Goal: Task Accomplishment & Management: Use online tool/utility

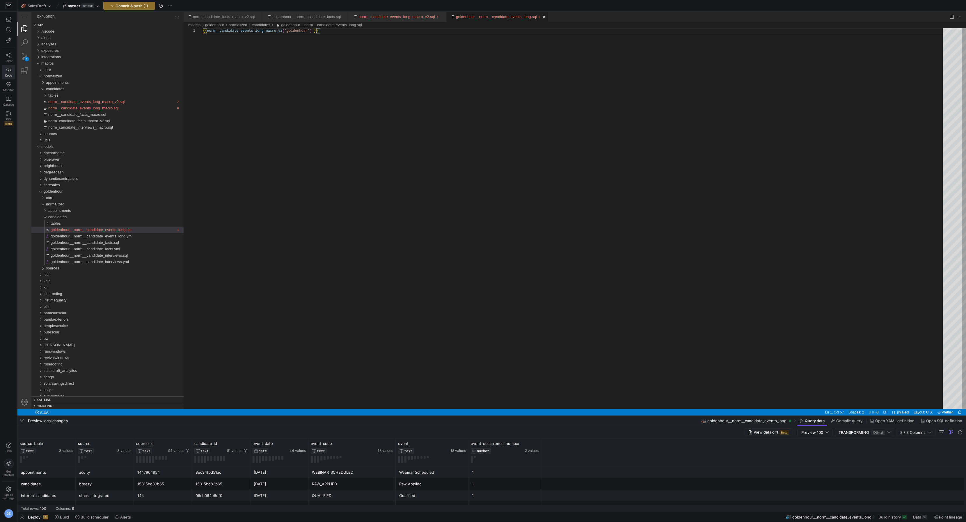
click at [378, 226] on div "{{ norm__candidate_events_long_macro_v2 ( 'goldenhour' ) }}" at bounding box center [575, 218] width 744 height 381
click at [353, 185] on div "{{ norm__candidate_events_long_macro_v2 ( 'goldenhour' ) }}" at bounding box center [575, 218] width 744 height 381
click at [140, 9] on button "Commit & push (1)" at bounding box center [129, 6] width 52 height 8
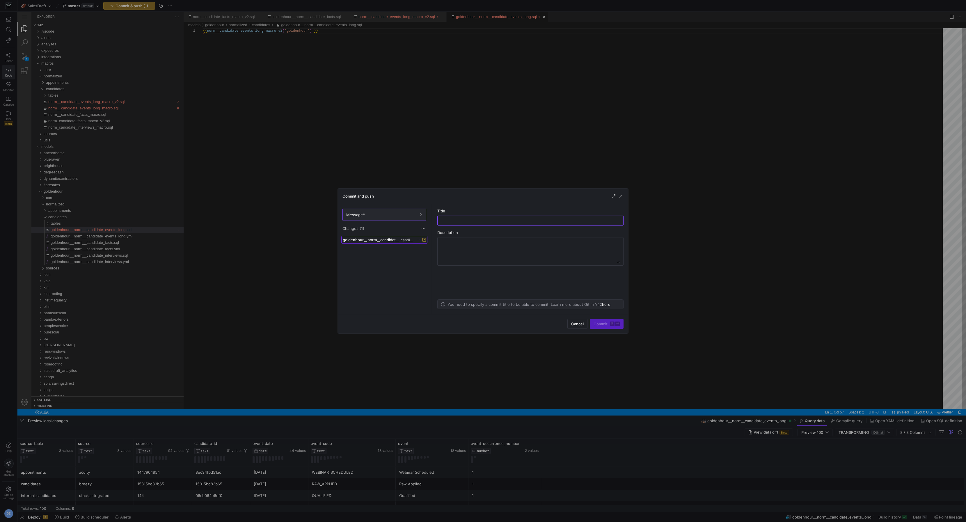
click at [391, 239] on span "goldenhour__norm__candidate_events_long.sql" at bounding box center [371, 240] width 57 height 5
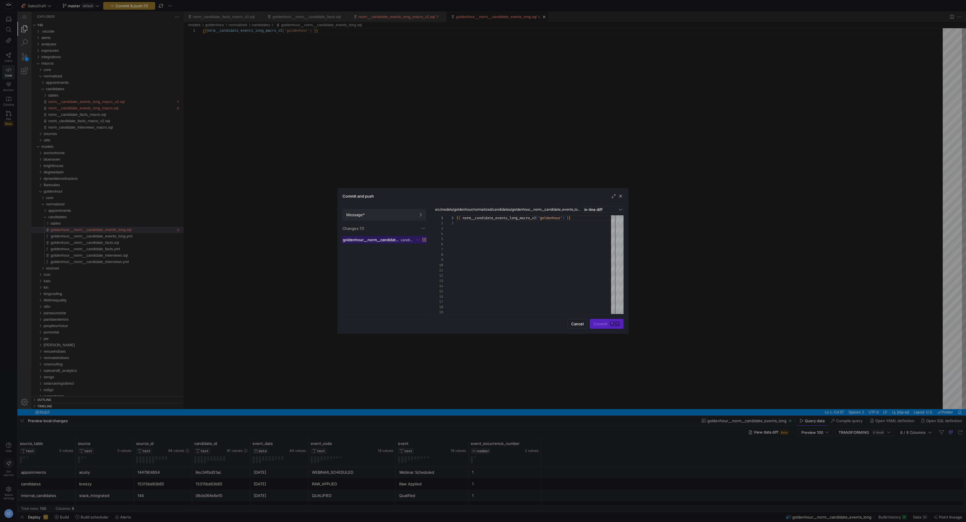
scroll to position [5, 0]
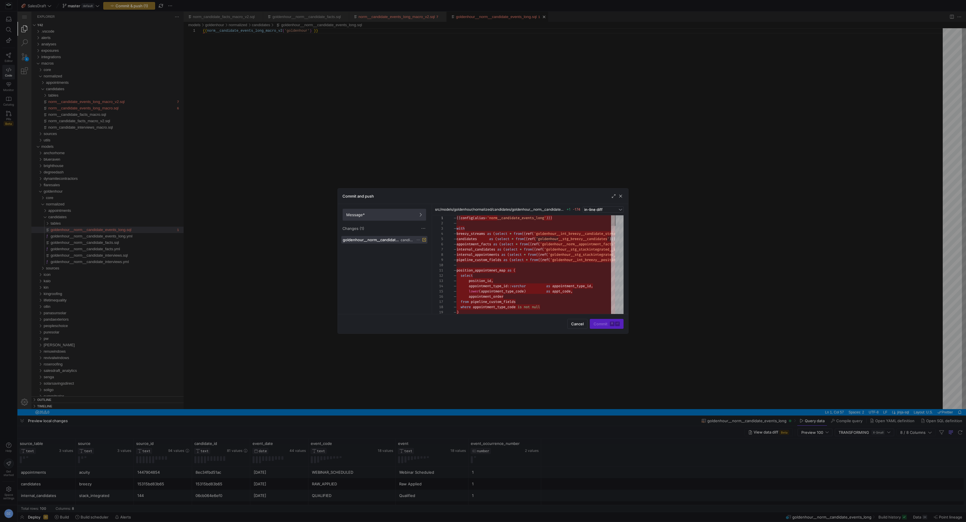
click at [409, 215] on span "Message*" at bounding box center [384, 214] width 76 height 5
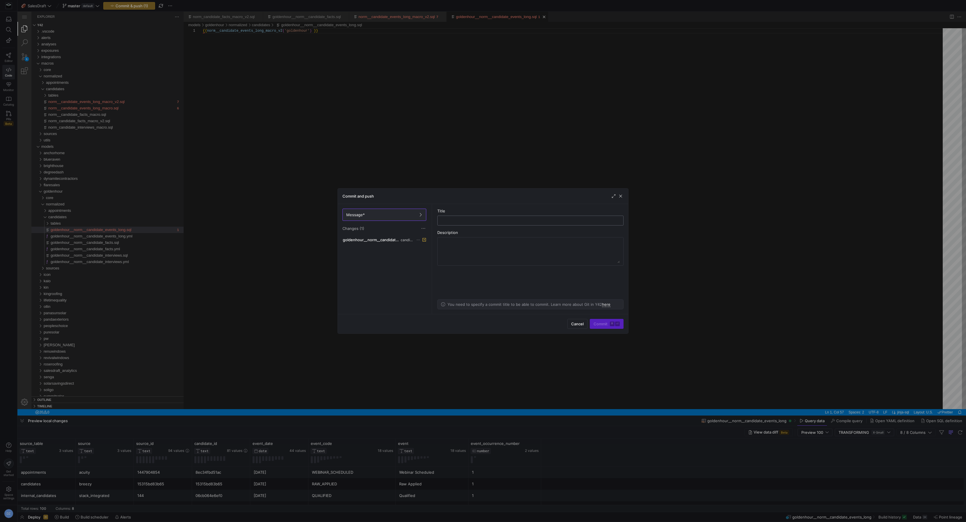
click at [481, 218] on div at bounding box center [530, 220] width 176 height 9
click at [481, 219] on input "text" at bounding box center [530, 220] width 176 height 5
type input "checkpoint"
click at [482, 288] on span "submit" at bounding box center [606, 323] width 33 height 9
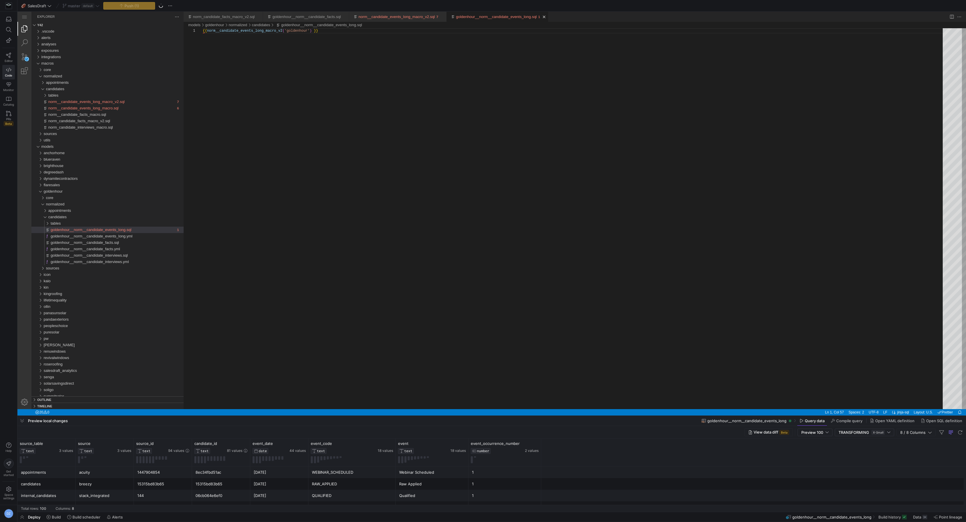
click at [391, 273] on div "{{ norm__candidate_events_long_macro_v2 ( 'goldenhour' ) }}" at bounding box center [575, 218] width 744 height 381
click at [440, 176] on div "{{ norm__candidate_events_long_macro_v2 ( 'goldenhour' ) }}" at bounding box center [575, 218] width 744 height 381
click at [102, 224] on div "tables" at bounding box center [117, 223] width 133 height 6
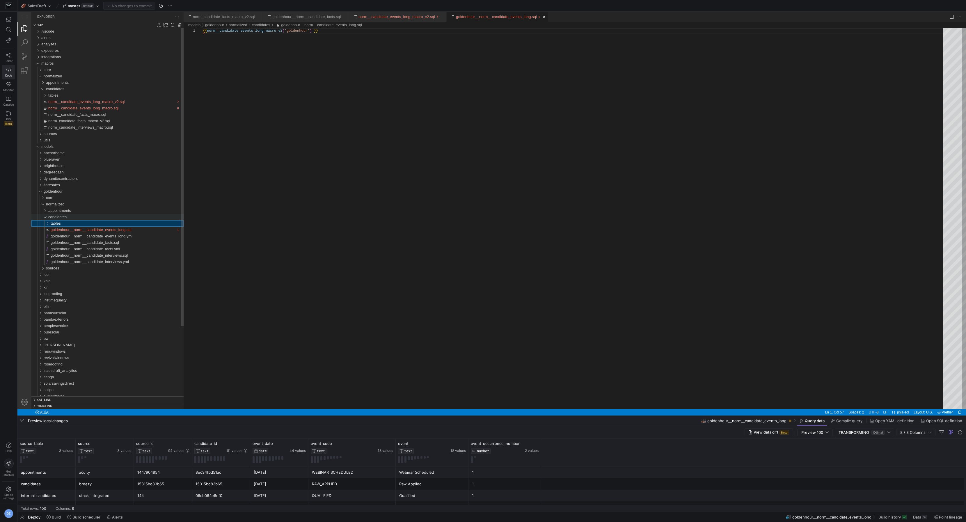
click at [103, 217] on div "candidates" at bounding box center [115, 217] width 135 height 6
click at [104, 213] on div "appointments" at bounding box center [115, 211] width 135 height 6
click at [104, 218] on span "goldenhour__norm__appointment_facts.sql" at bounding box center [87, 217] width 73 height 4
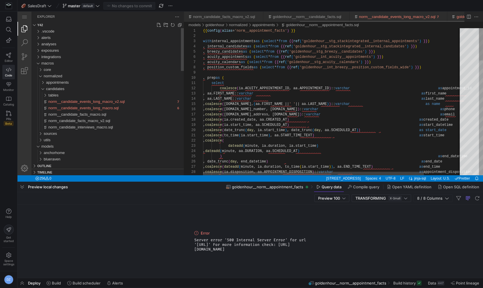
scroll to position [0, 197]
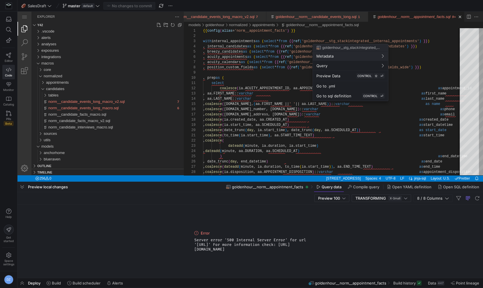
click at [405, 58] on div at bounding box center [241, 144] width 483 height 288
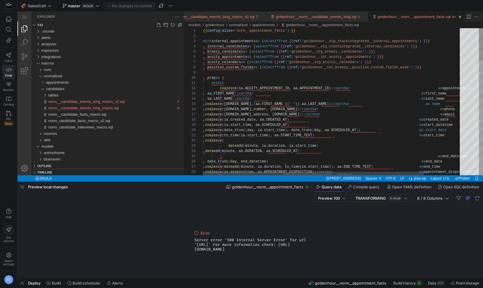
scroll to position [37, 23]
type textarea ", coalesce(to_time(ia.start_time), aa.START_TIME_TEXT) as start_time , coalesce…"
